Goal: Check status: Check status

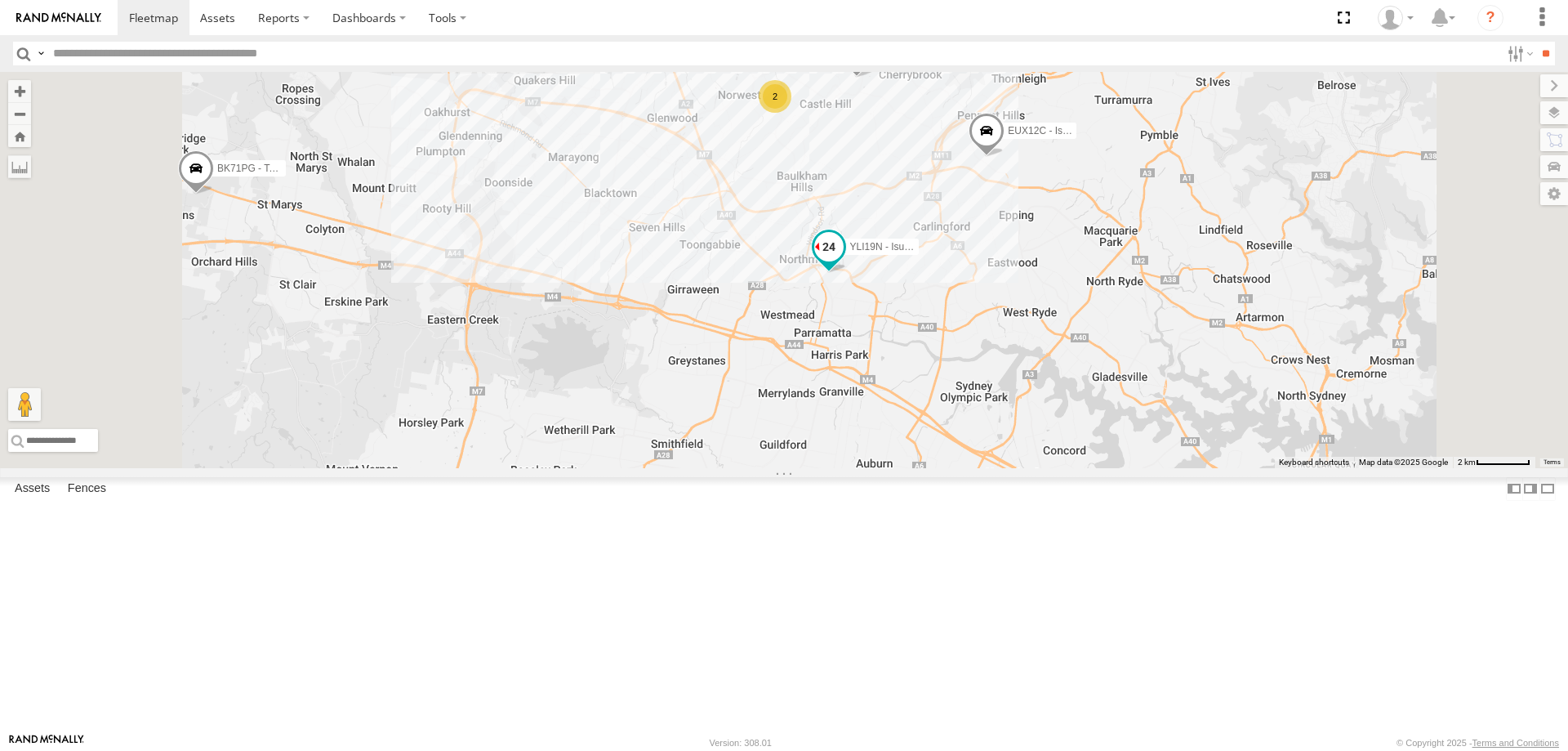
click at [843, 261] on span at bounding box center [829, 247] width 29 height 29
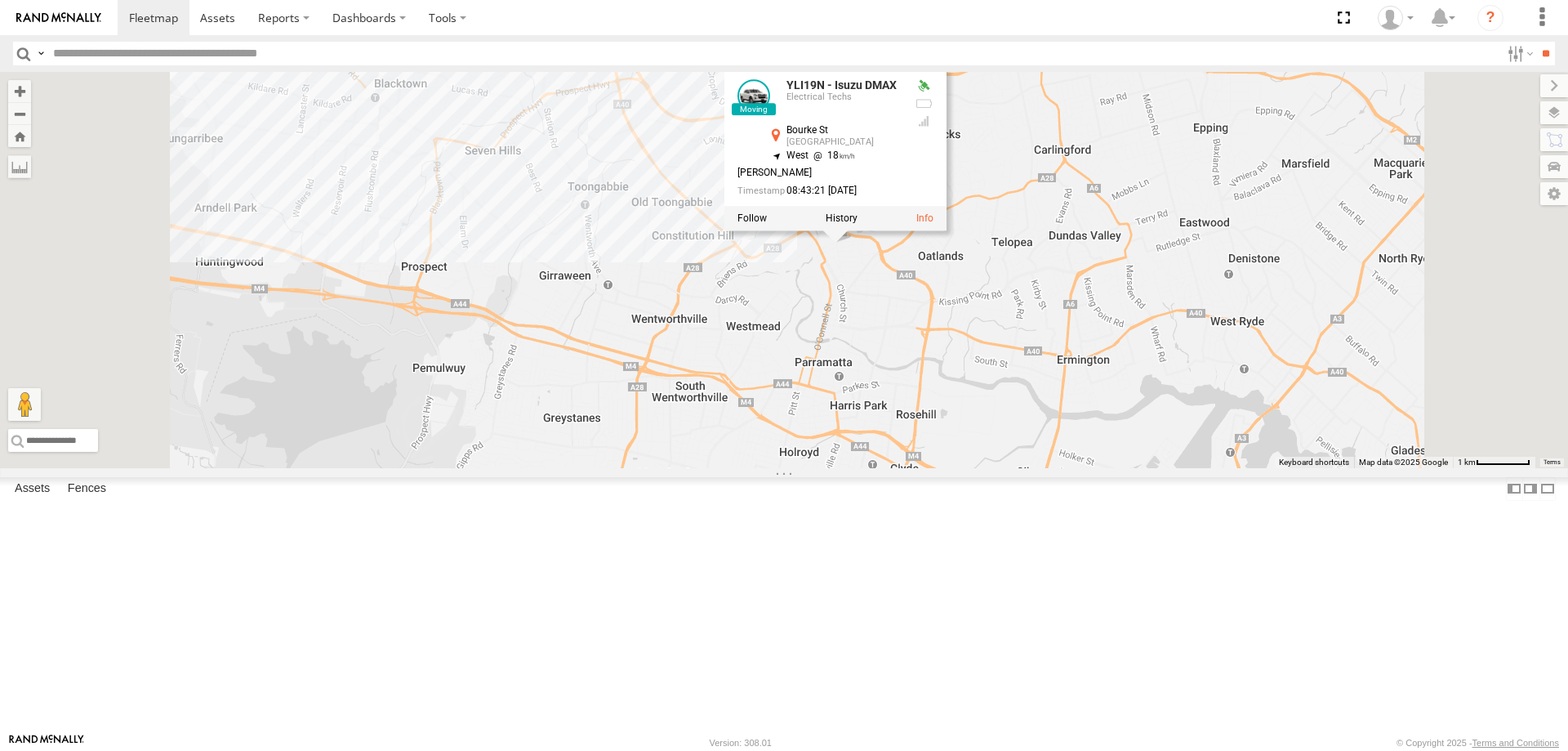
click at [1027, 434] on div "YLI19N - Isuzu DMAX ECZ96U - Great Wall EUX12C - Isuzu DMAX CS45WU - LDV EOT93E…" at bounding box center [784, 269] width 1568 height 396
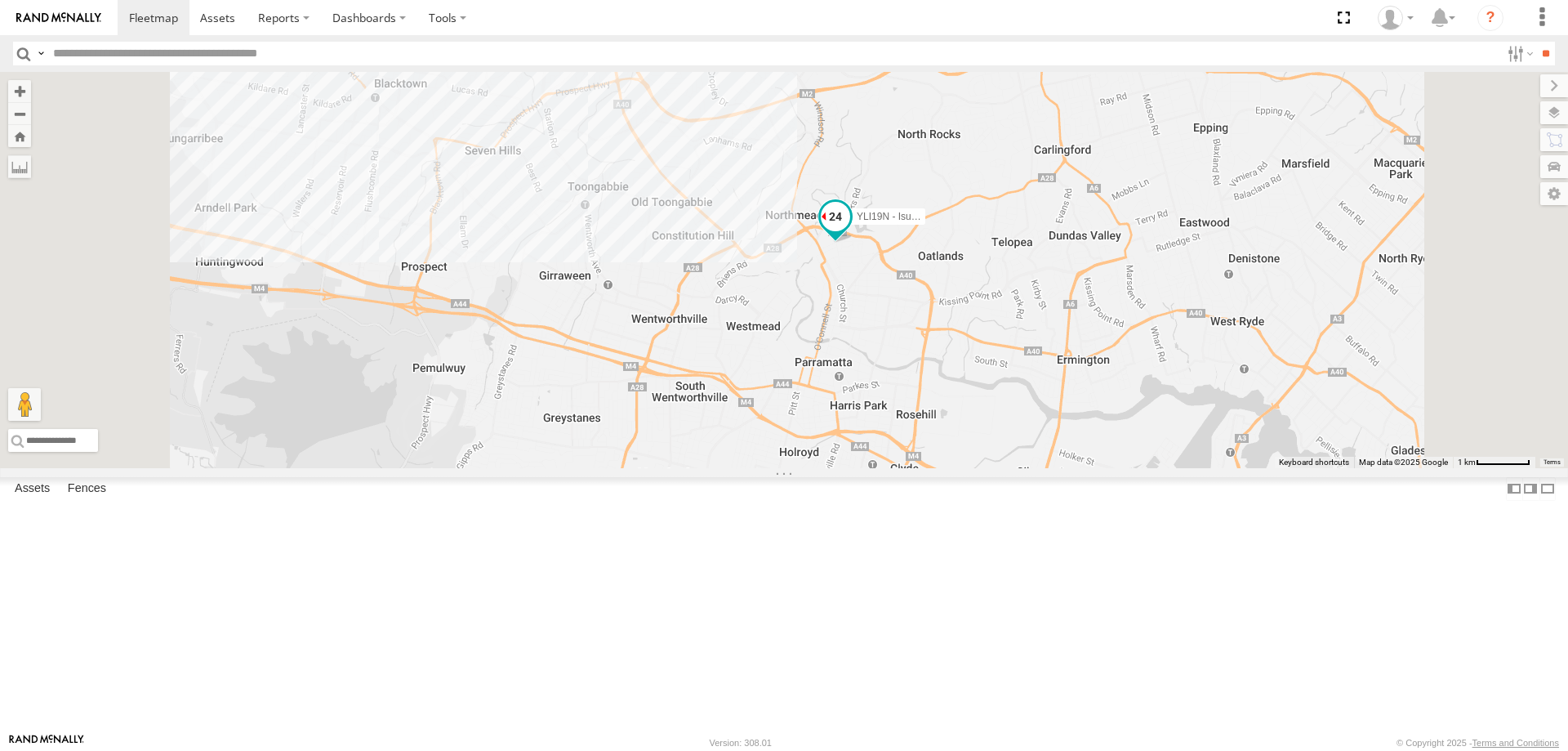
click at [850, 231] on span at bounding box center [835, 216] width 29 height 29
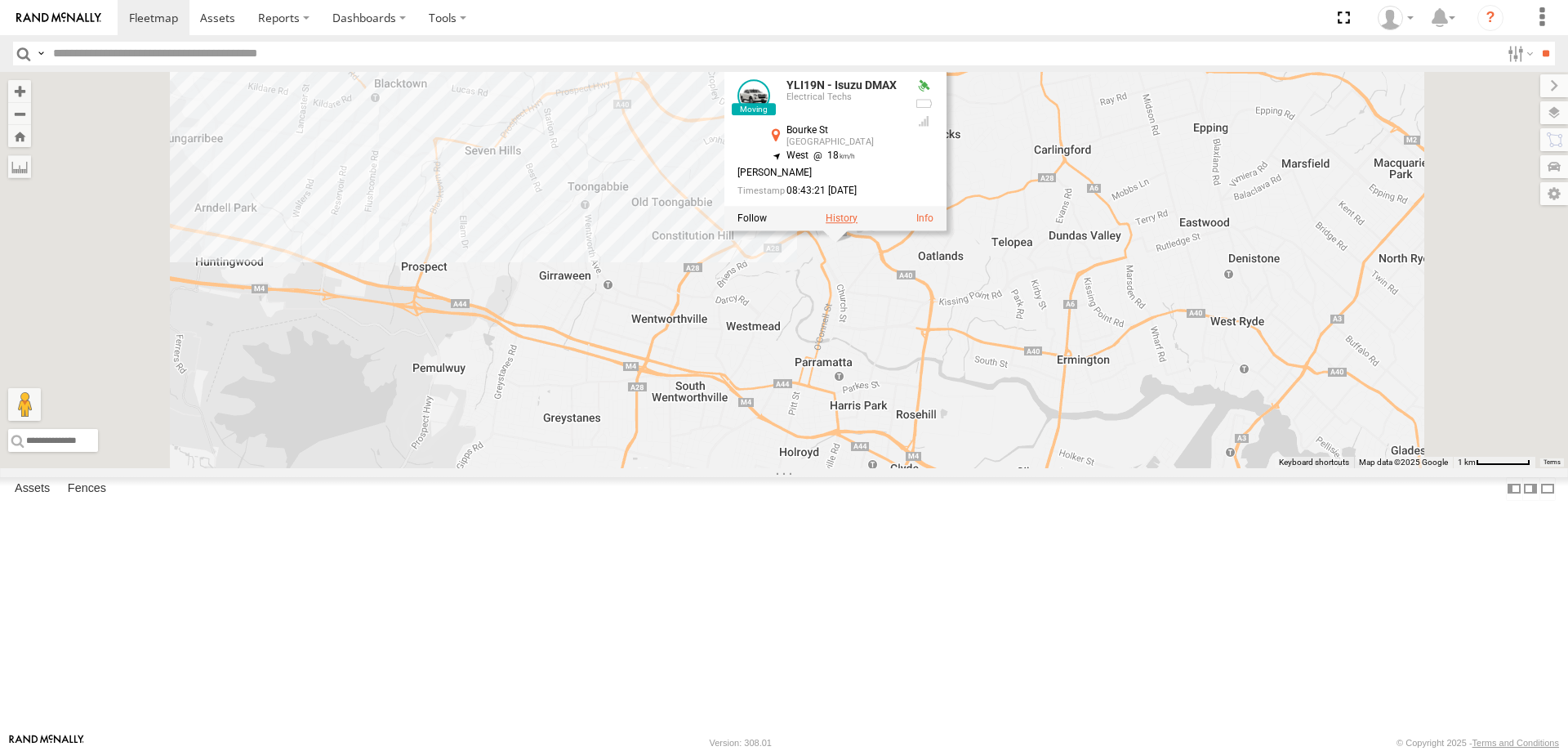
click at [857, 224] on label at bounding box center [841, 218] width 32 height 12
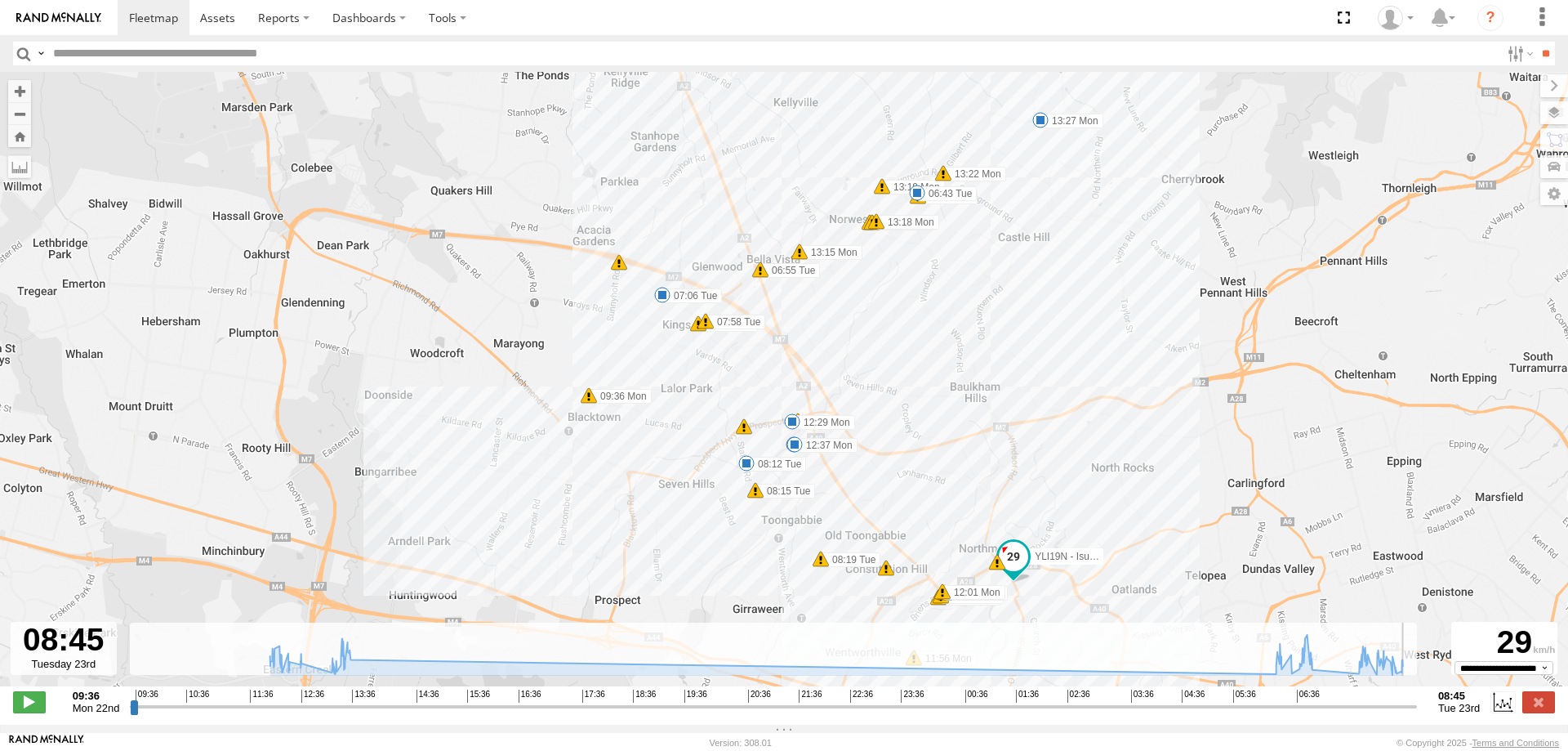
drag, startPoint x: 131, startPoint y: 712, endPoint x: 1439, endPoint y: 714, distance: 1308.0
type input "**********"
click at [1417, 714] on input "range" at bounding box center [773, 706] width 1287 height 15
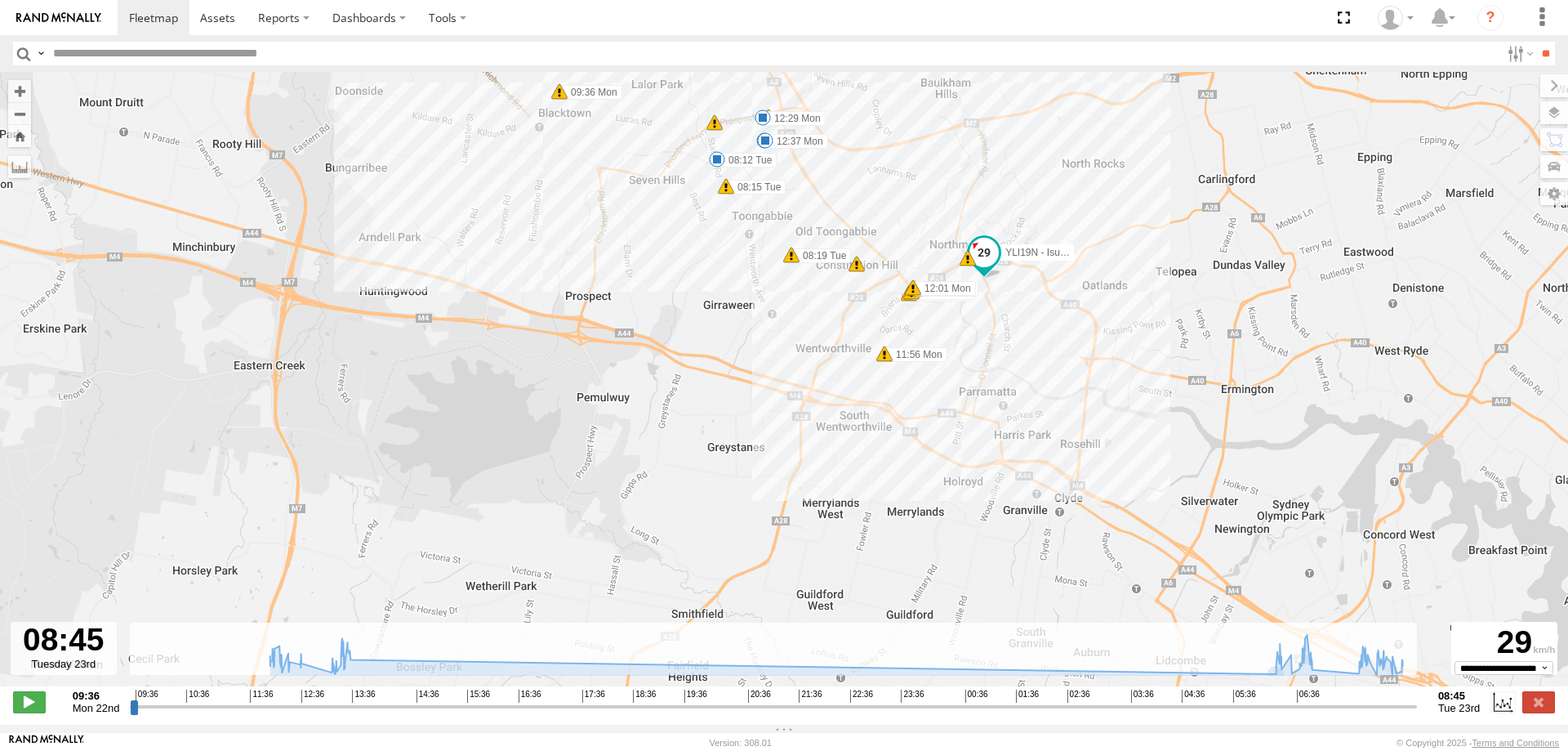
drag, startPoint x: 1165, startPoint y: 608, endPoint x: 1135, endPoint y: 295, distance: 314.4
click at [1135, 295] on div "YLI19N - Isuzu DMAX 09:36 Mon 11:56 Mon 12:00 Mon 12:00 Mon 12:01 Mon 12:01 Mon…" at bounding box center [784, 387] width 1568 height 631
click at [1534, 712] on label at bounding box center [1538, 701] width 33 height 21
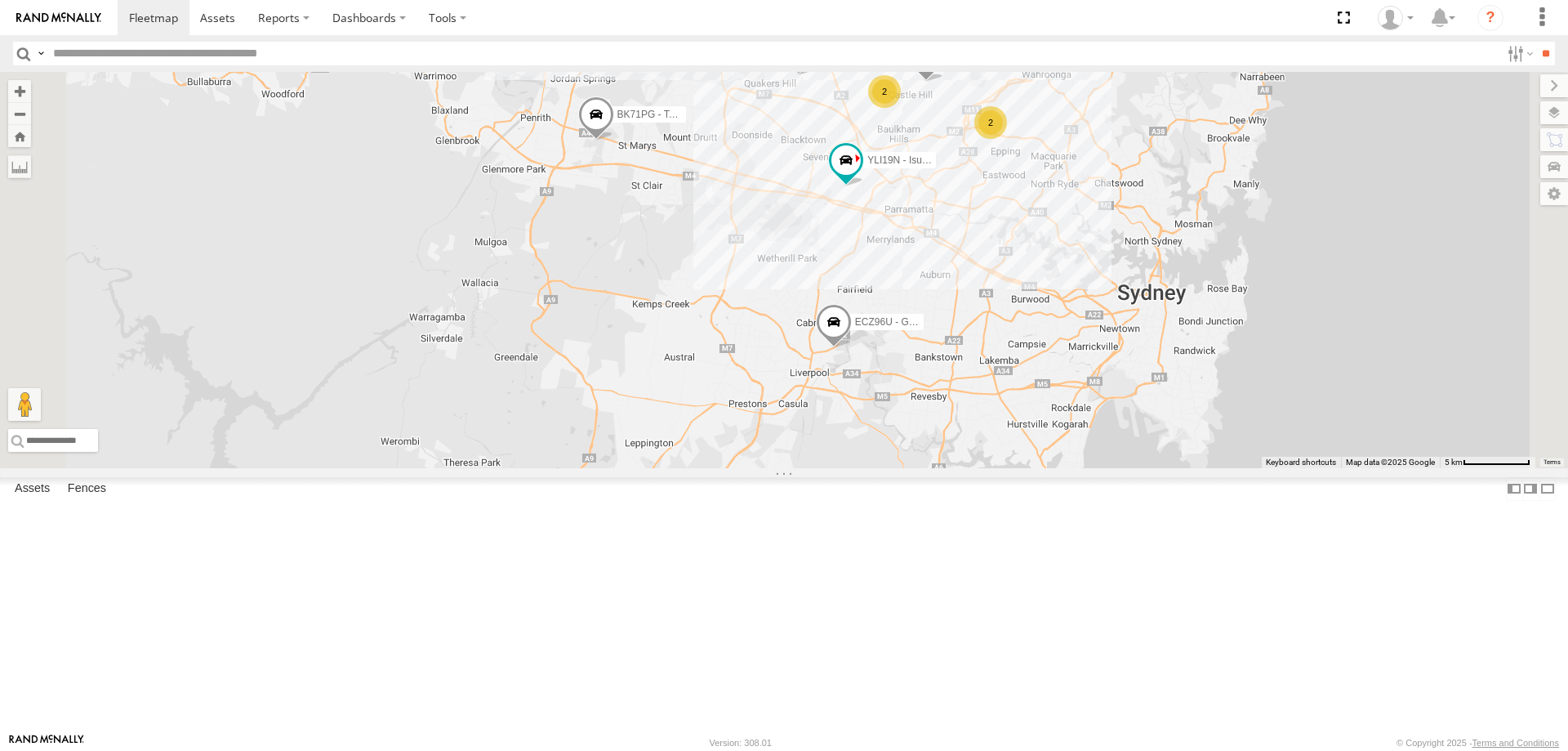
drag, startPoint x: 1177, startPoint y: 255, endPoint x: 1111, endPoint y: 332, distance: 101.4
click at [1111, 332] on div "YLI19N - Isuzu DMAX ECZ96U - Great Wall CS45WU - LDV EOT93E - HiAce BK71PG - To…" at bounding box center [784, 269] width 1568 height 396
